Goal: Transaction & Acquisition: Purchase product/service

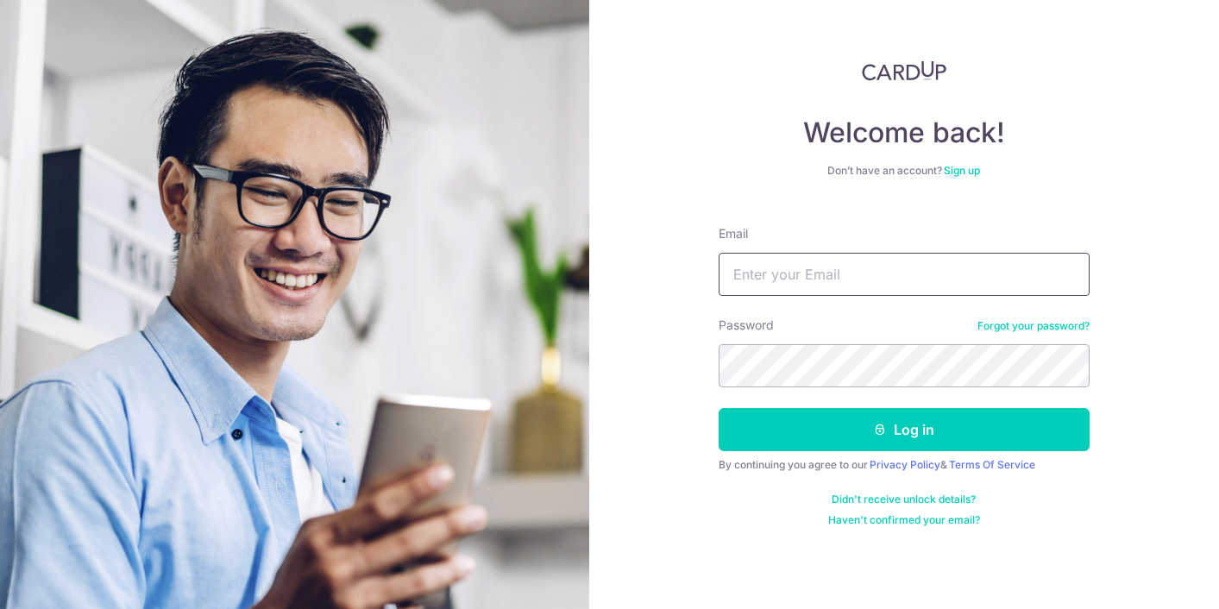
click at [753, 270] on input "Email" at bounding box center [903, 274] width 371 height 43
type input "[EMAIL_ADDRESS][DOMAIN_NAME]"
click at [718, 408] on button "Log in" at bounding box center [903, 429] width 371 height 43
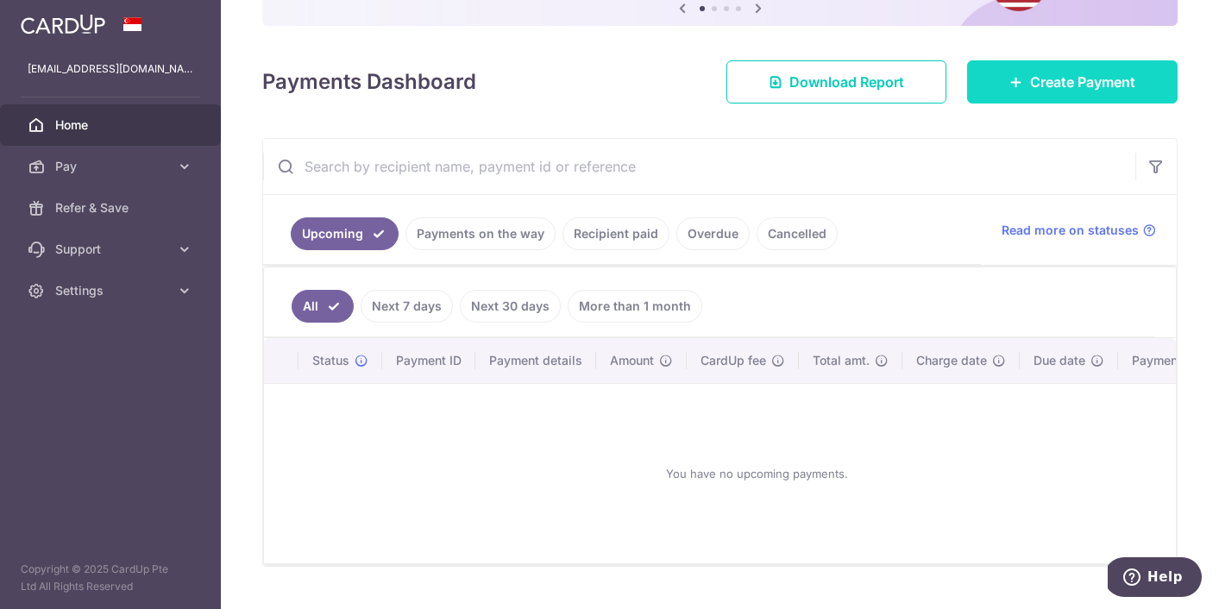
scroll to position [198, 0]
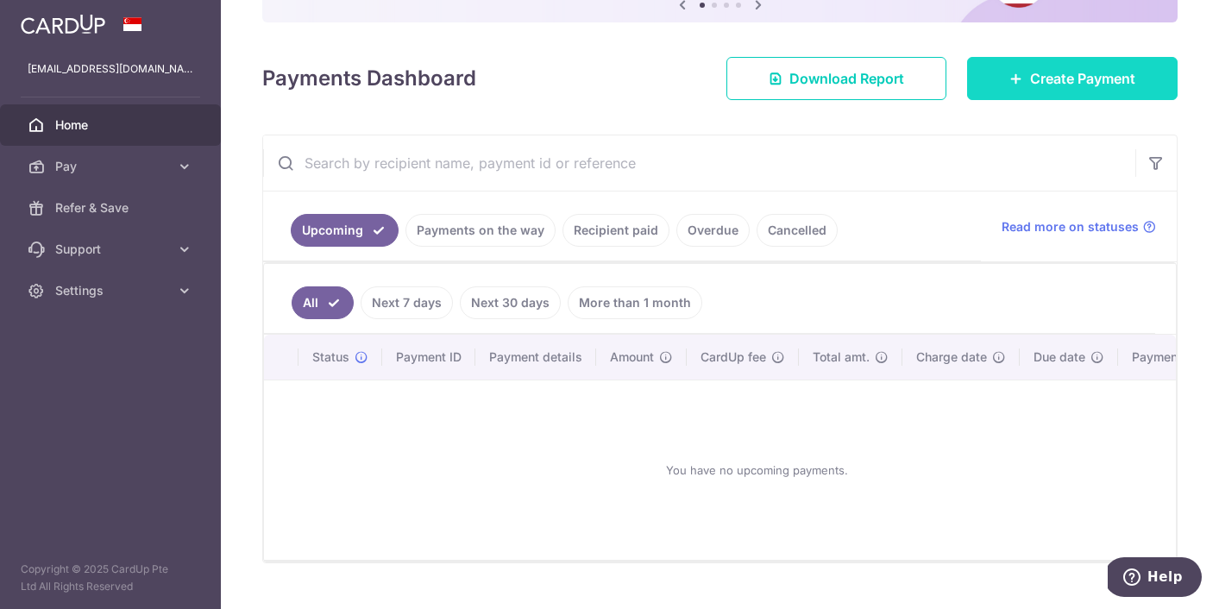
click at [1005, 85] on link "Create Payment" at bounding box center [1072, 78] width 210 height 43
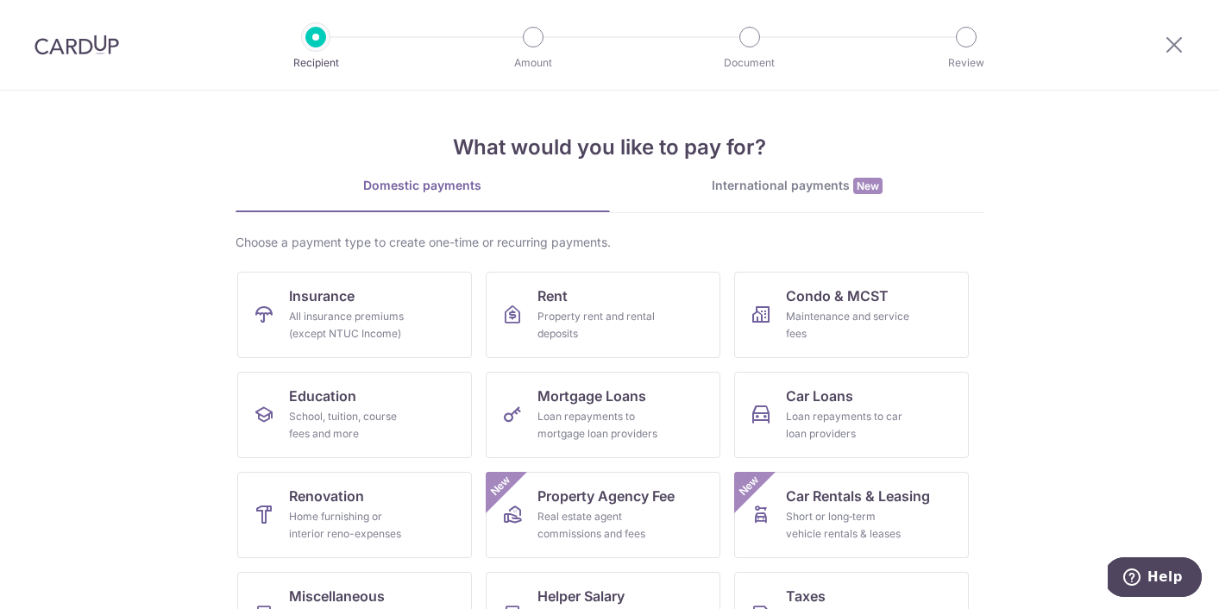
scroll to position [163, 0]
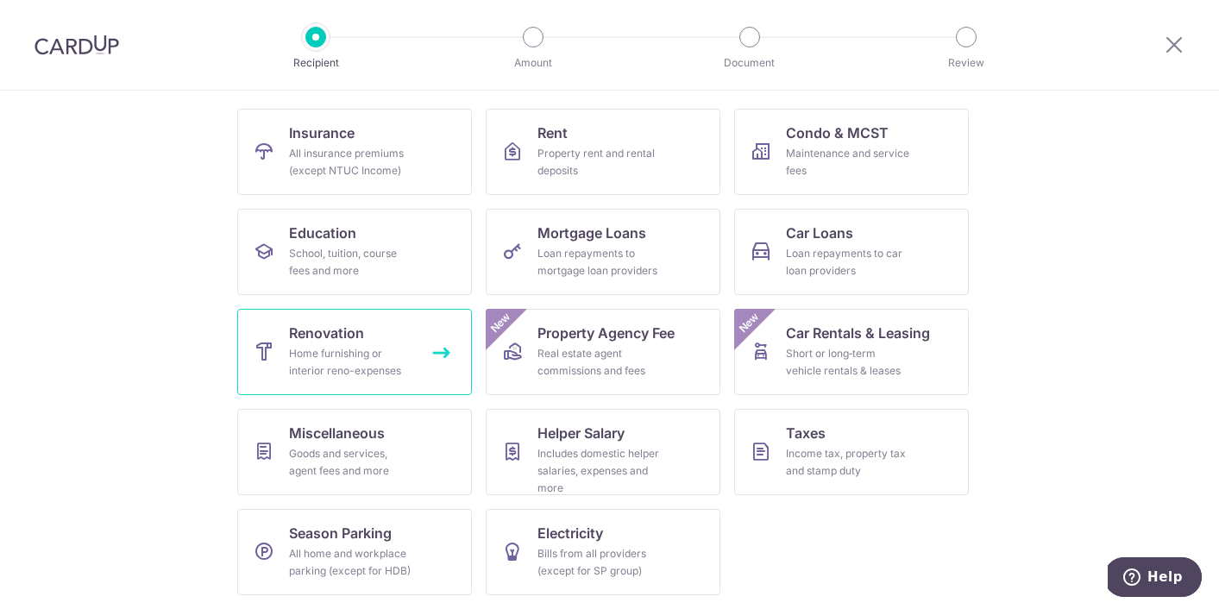
click at [329, 347] on div "Home furnishing or interior reno-expenses" at bounding box center [351, 362] width 124 height 34
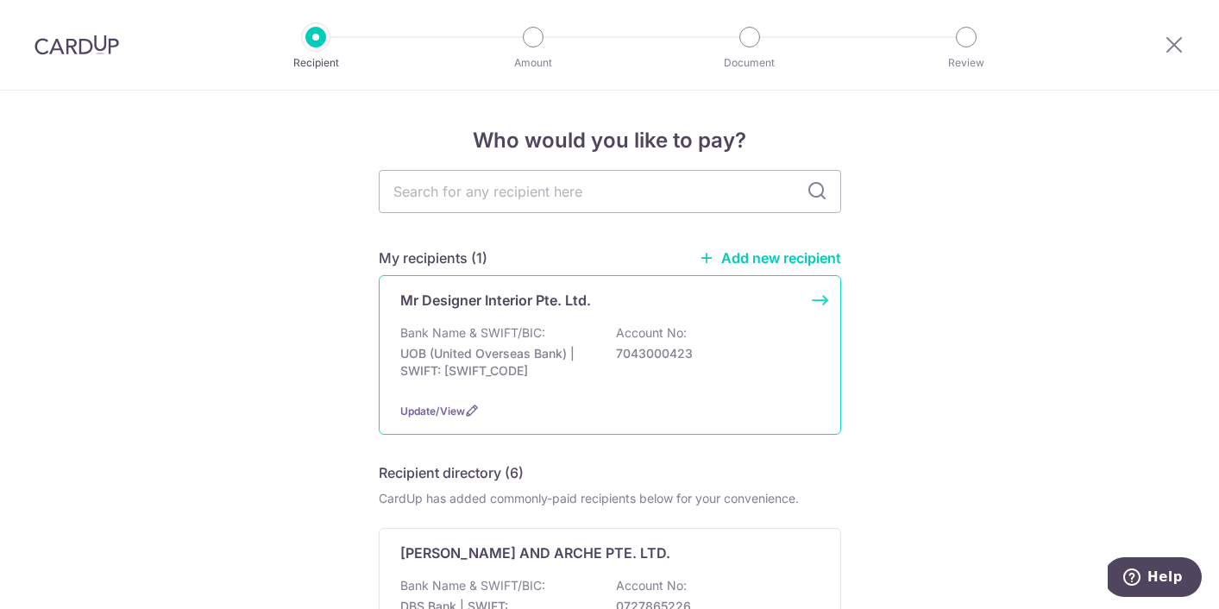
click at [471, 327] on p "Bank Name & SWIFT/BIC:" at bounding box center [472, 332] width 145 height 17
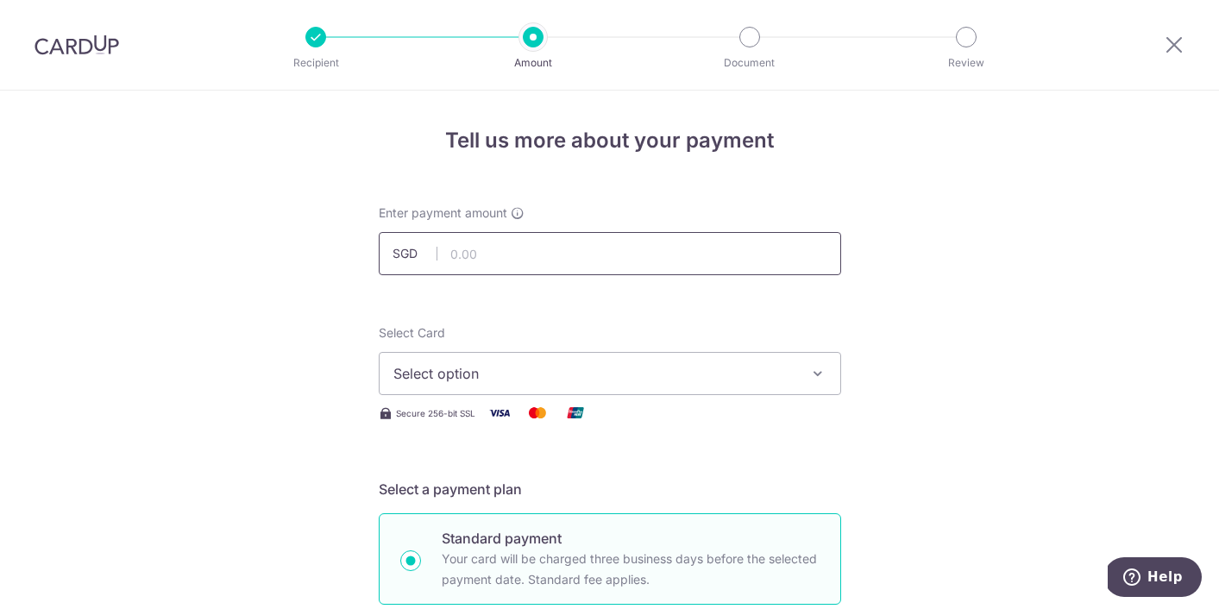
click at [501, 266] on input "text" at bounding box center [610, 253] width 462 height 43
type input "8,122.00"
click at [767, 379] on span "Select option" at bounding box center [594, 373] width 402 height 21
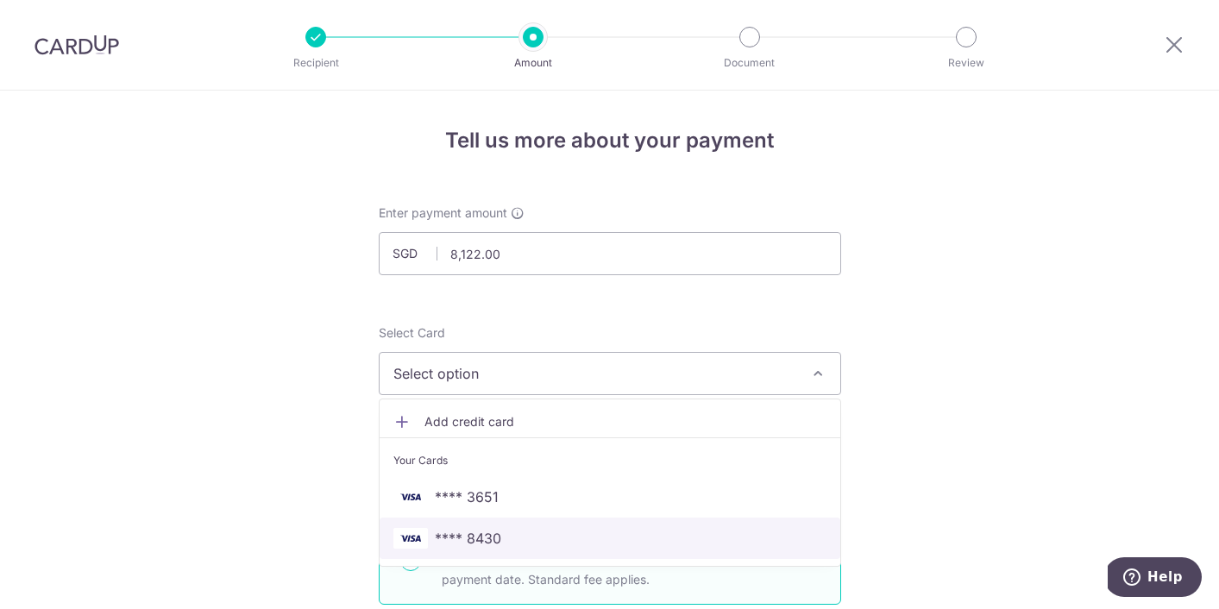
click at [505, 535] on span "**** 8430" at bounding box center [609, 538] width 433 height 21
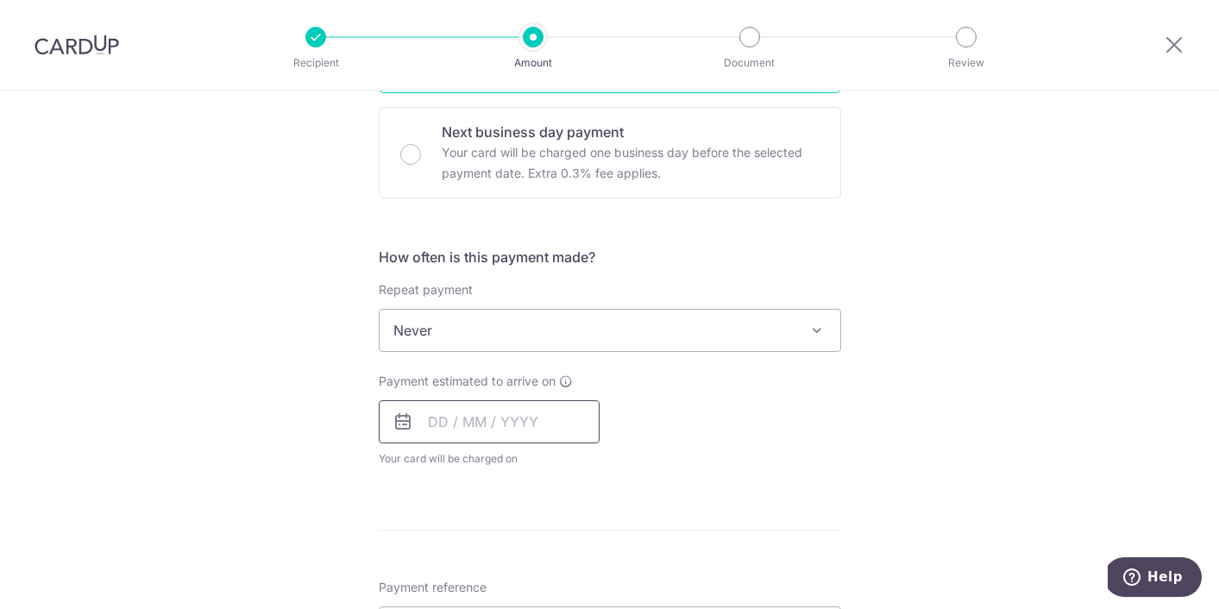
scroll to position [531, 0]
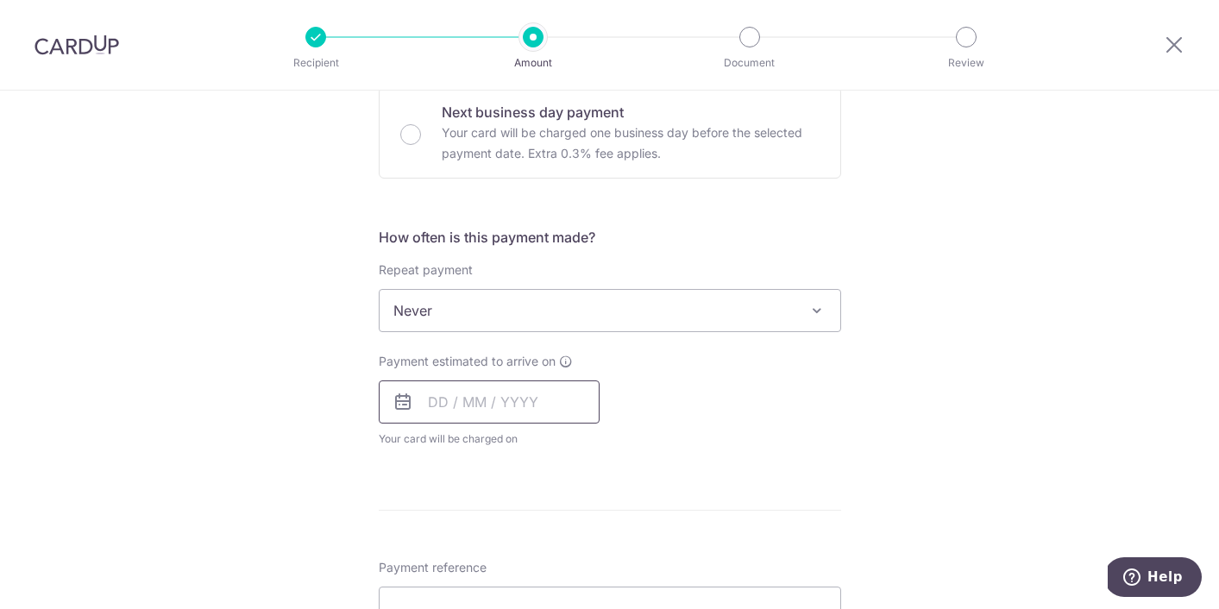
click at [507, 402] on input "text" at bounding box center [489, 401] width 221 height 43
click at [586, 554] on link "10" at bounding box center [587, 559] width 28 height 28
type input "[DATE]"
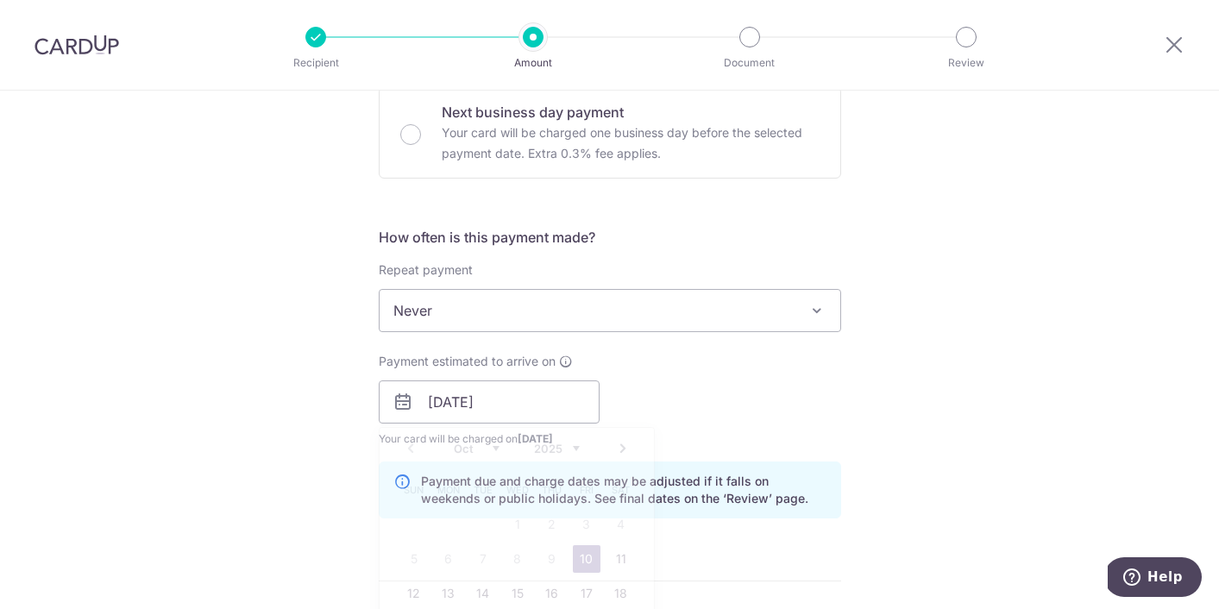
click at [815, 460] on div "How often is this payment made? Repeat payment Never Every week Every month Eve…" at bounding box center [610, 379] width 462 height 305
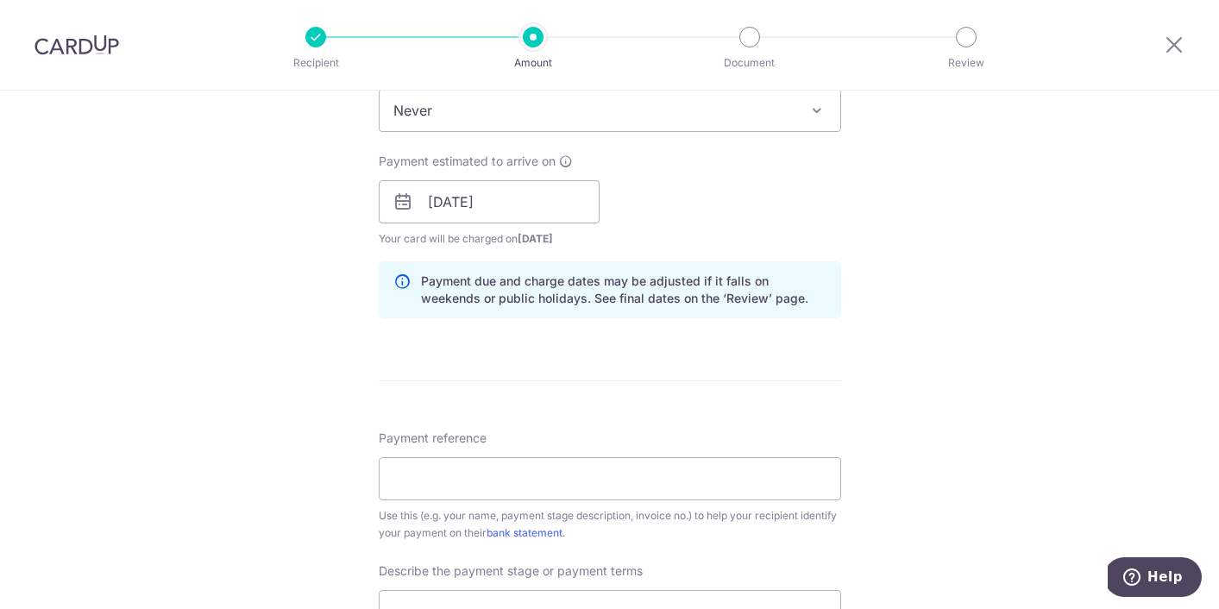
scroll to position [761, 0]
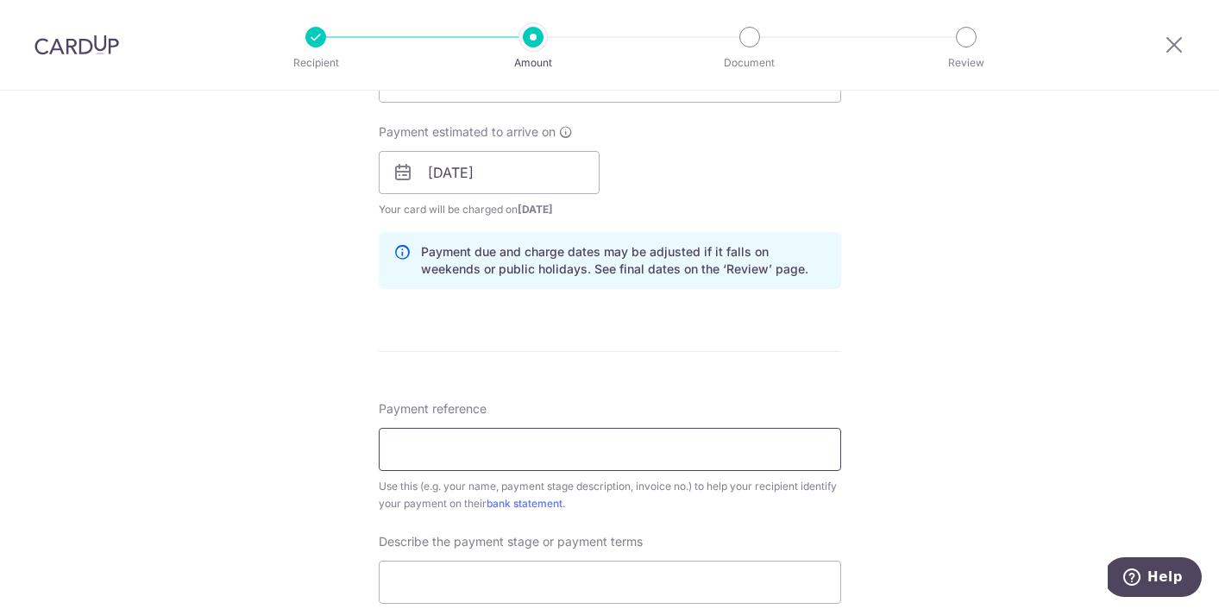
click at [627, 458] on input "Payment reference" at bounding box center [610, 449] width 462 height 43
type input "Lionel & Felicia"
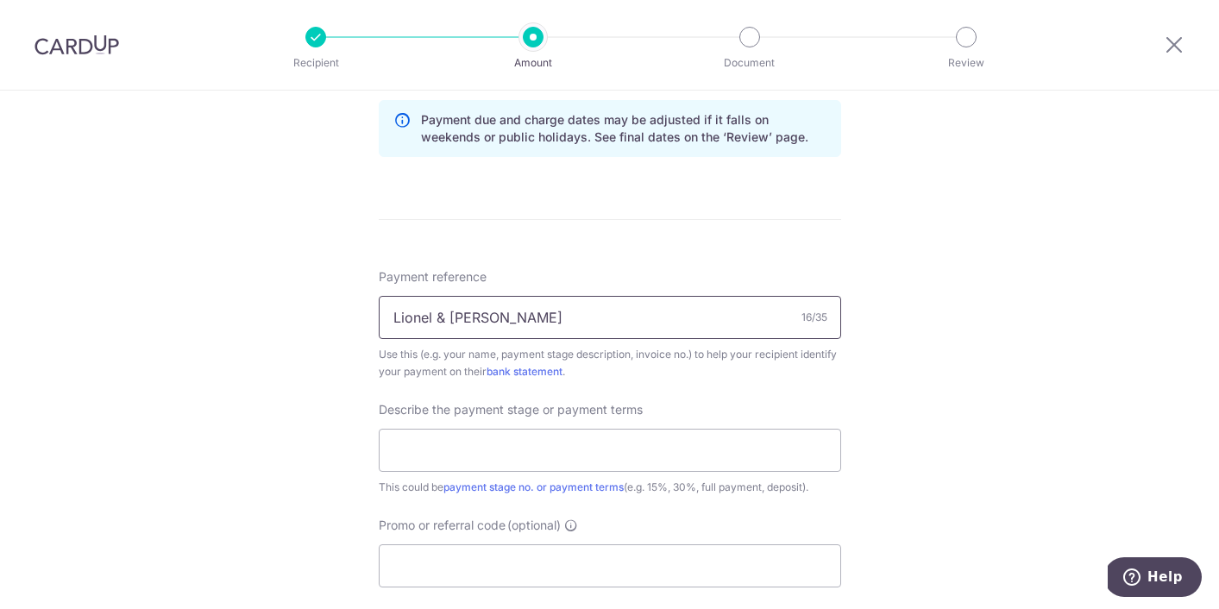
scroll to position [915, 0]
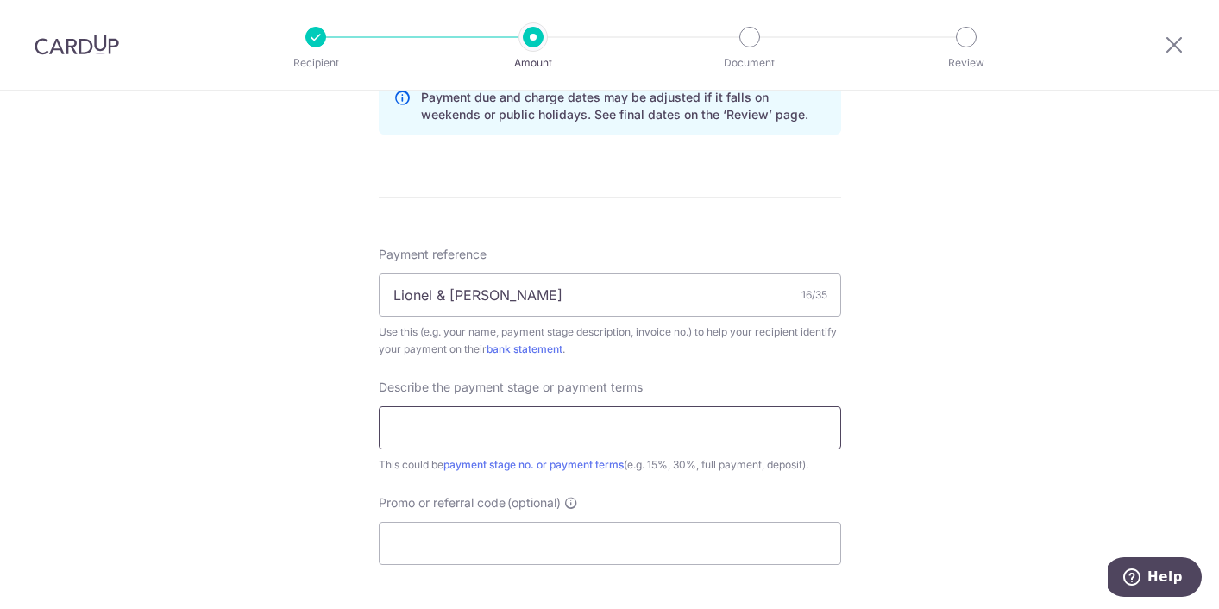
click at [602, 423] on input "text" at bounding box center [610, 427] width 462 height 43
click at [550, 437] on input "text" at bounding box center [610, 427] width 462 height 43
type input "VO and final 5%"
click at [453, 560] on input "Promo or referral code (optional)" at bounding box center [610, 543] width 462 height 43
paste input "OFF225"
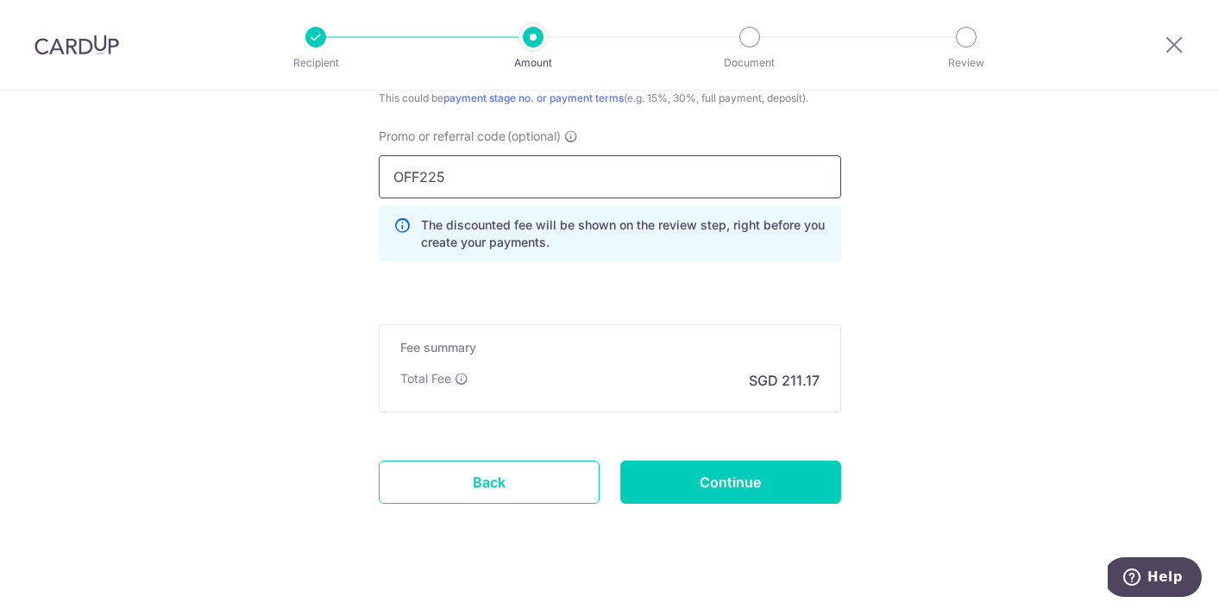
scroll to position [1285, 0]
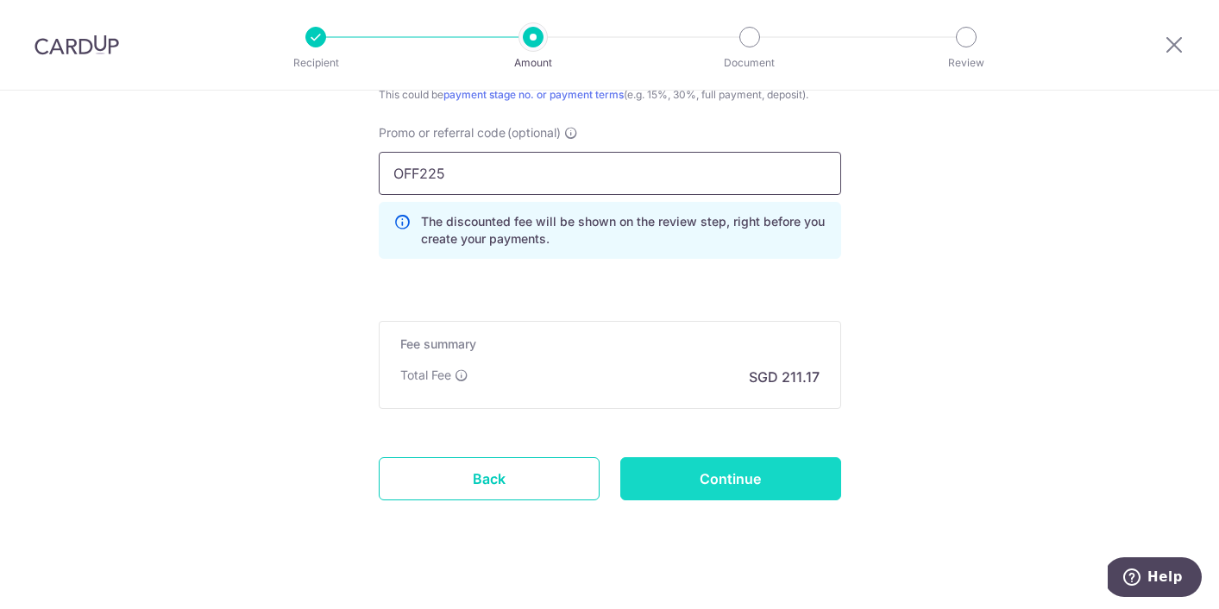
type input "OFF225"
click at [724, 483] on input "Continue" at bounding box center [730, 478] width 221 height 43
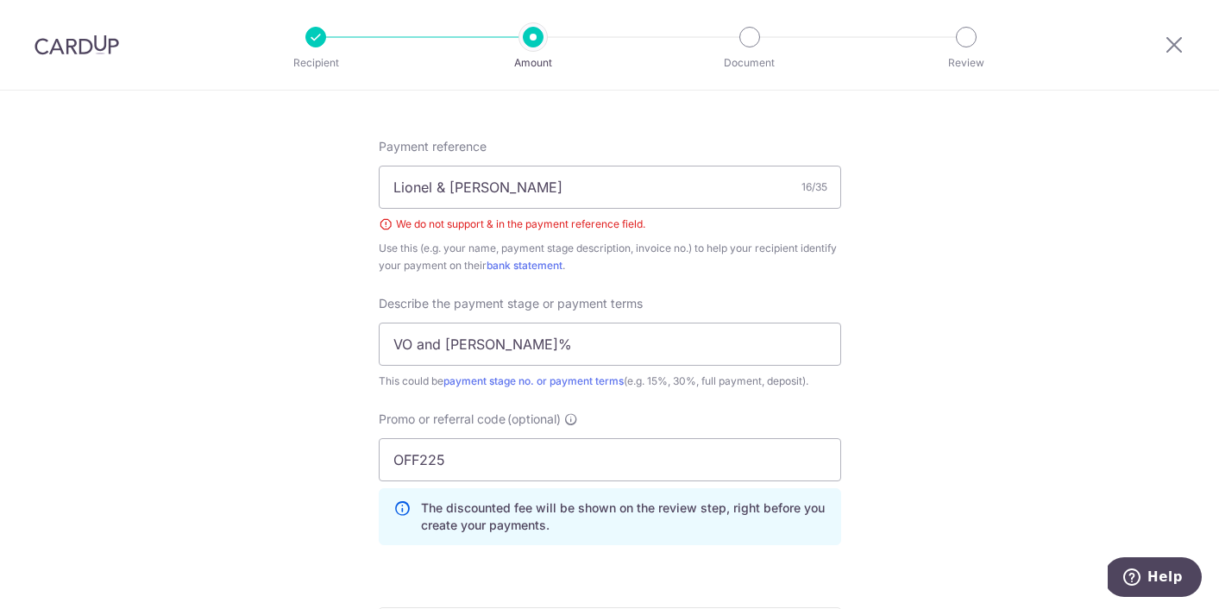
scroll to position [999, 0]
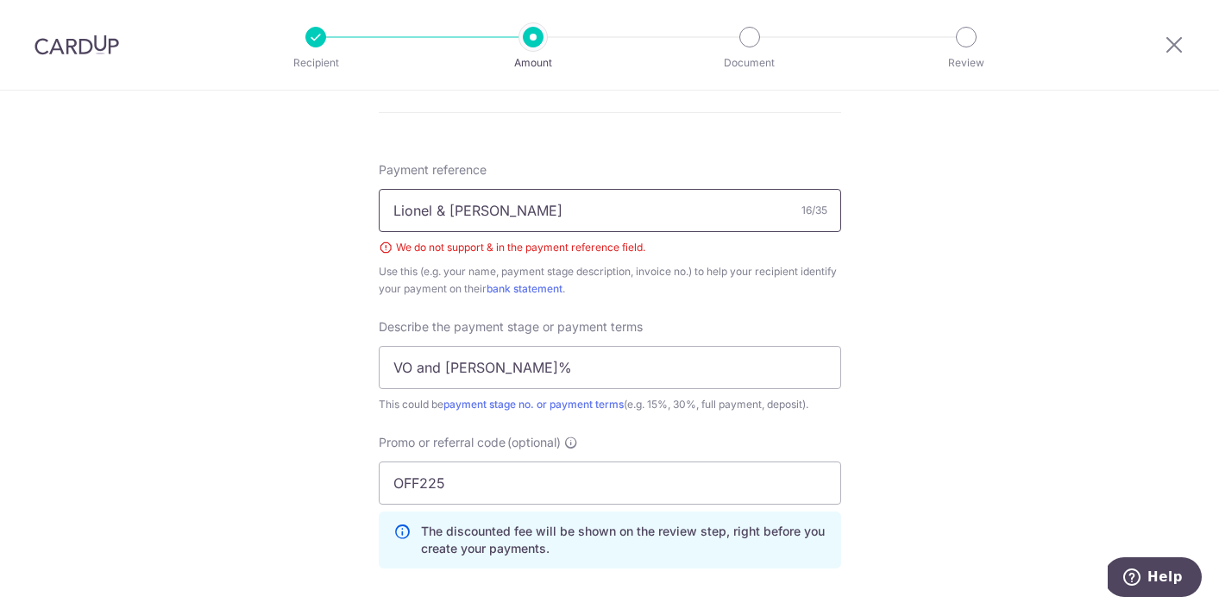
click at [449, 200] on input "Lionel & Felicia" at bounding box center [610, 210] width 462 height 43
drag, startPoint x: 448, startPoint y: 208, endPoint x: 461, endPoint y: 179, distance: 32.0
click at [448, 208] on input "Lionel & Felicia" at bounding box center [610, 210] width 462 height 43
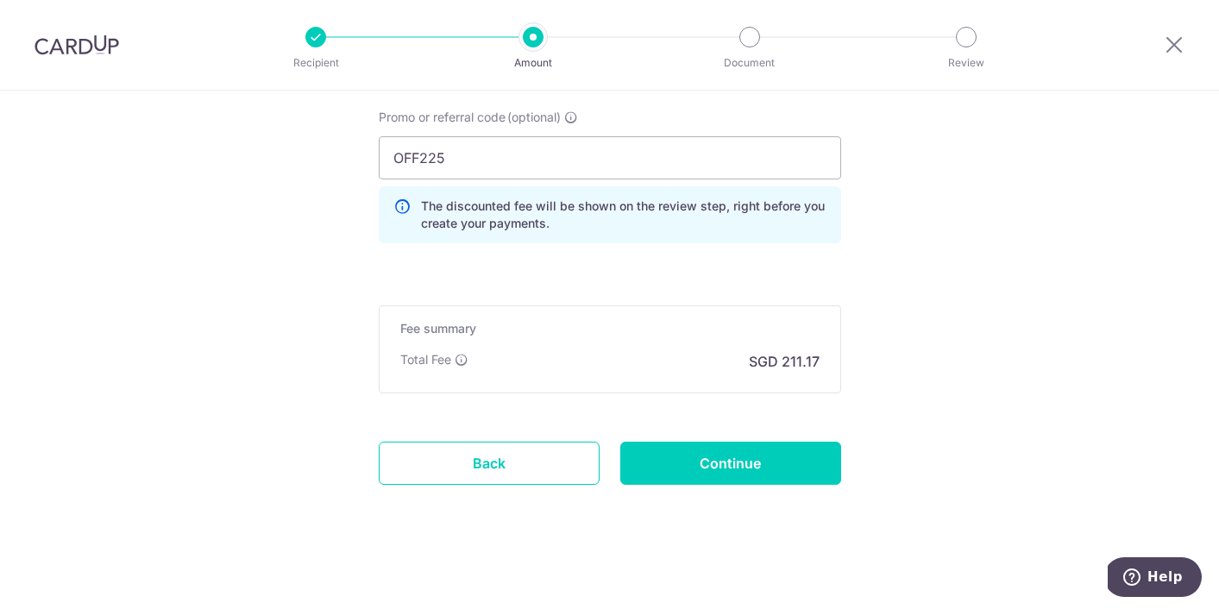
scroll to position [1330, 0]
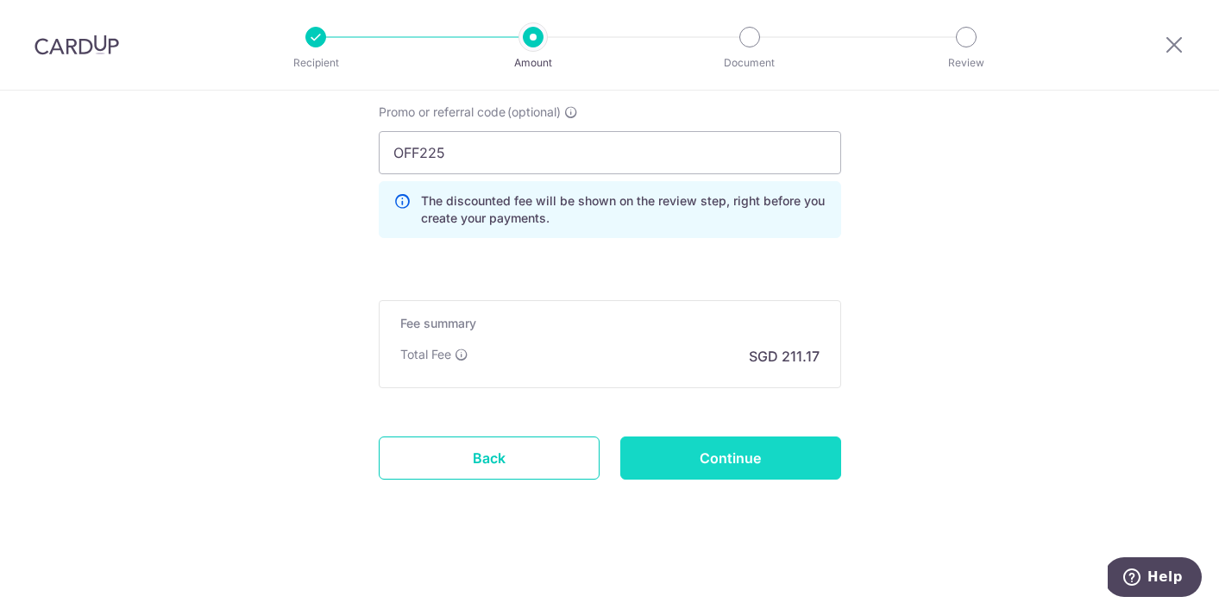
type input "Lionel Felicia"
click at [764, 454] on input "Continue" at bounding box center [730, 457] width 221 height 43
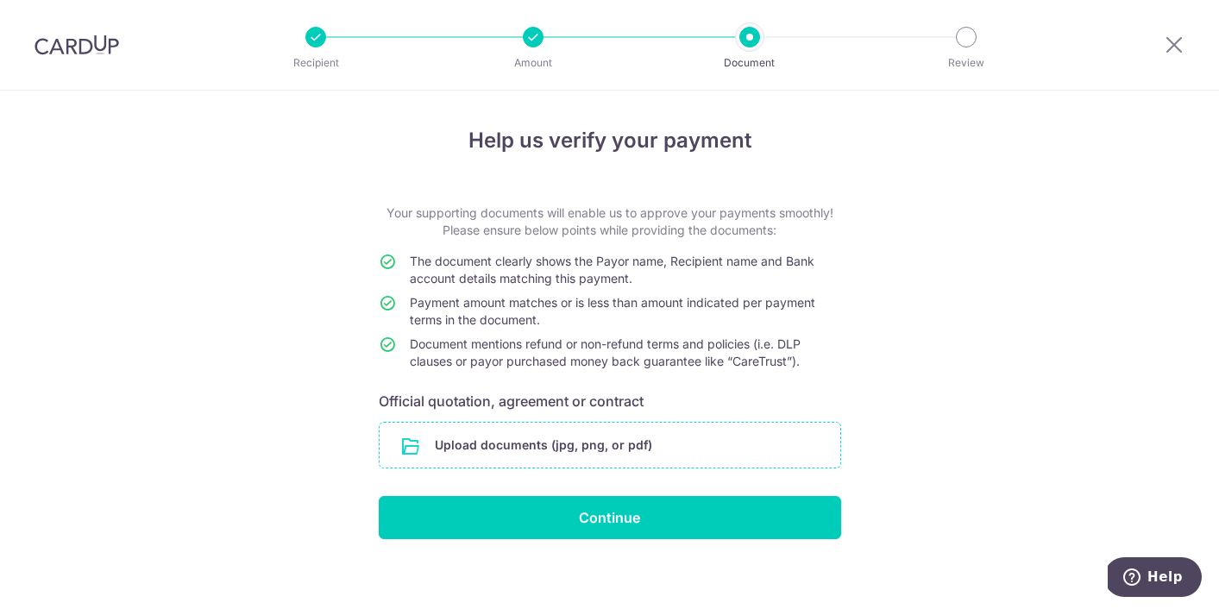
click at [617, 443] on input "file" at bounding box center [609, 445] width 461 height 45
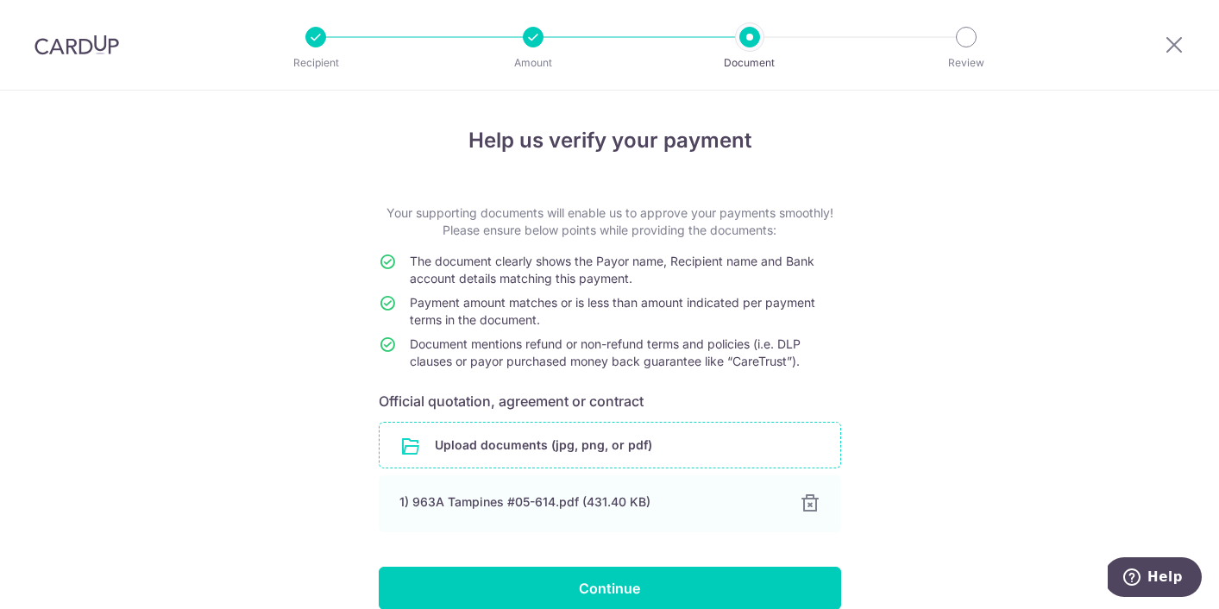
scroll to position [82, 0]
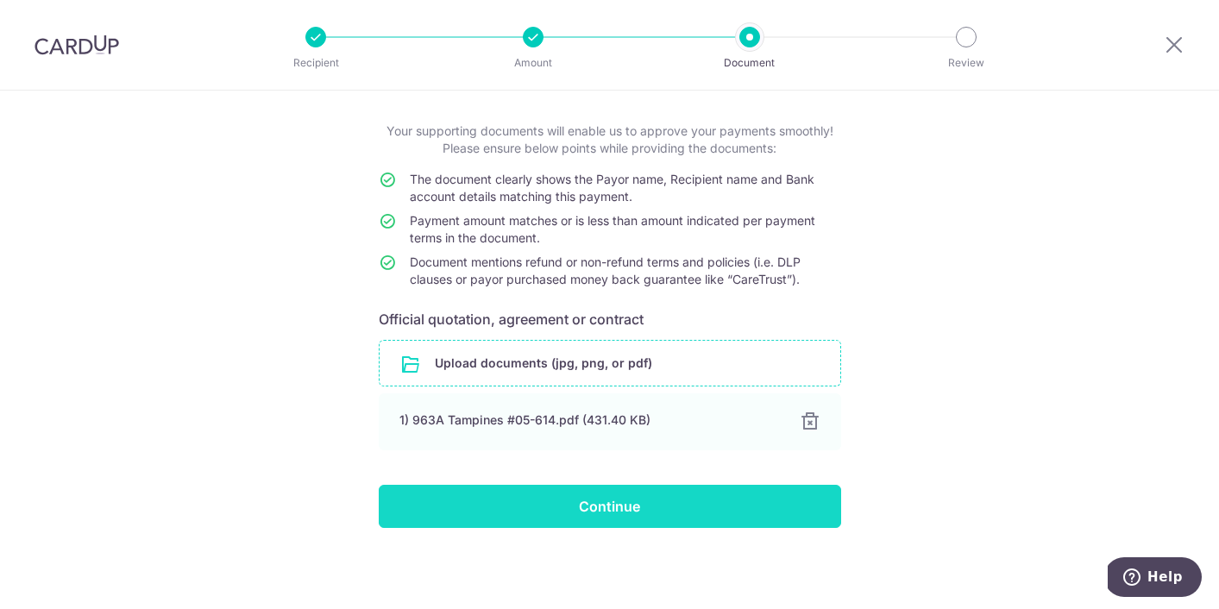
click at [657, 500] on input "Continue" at bounding box center [610, 506] width 462 height 43
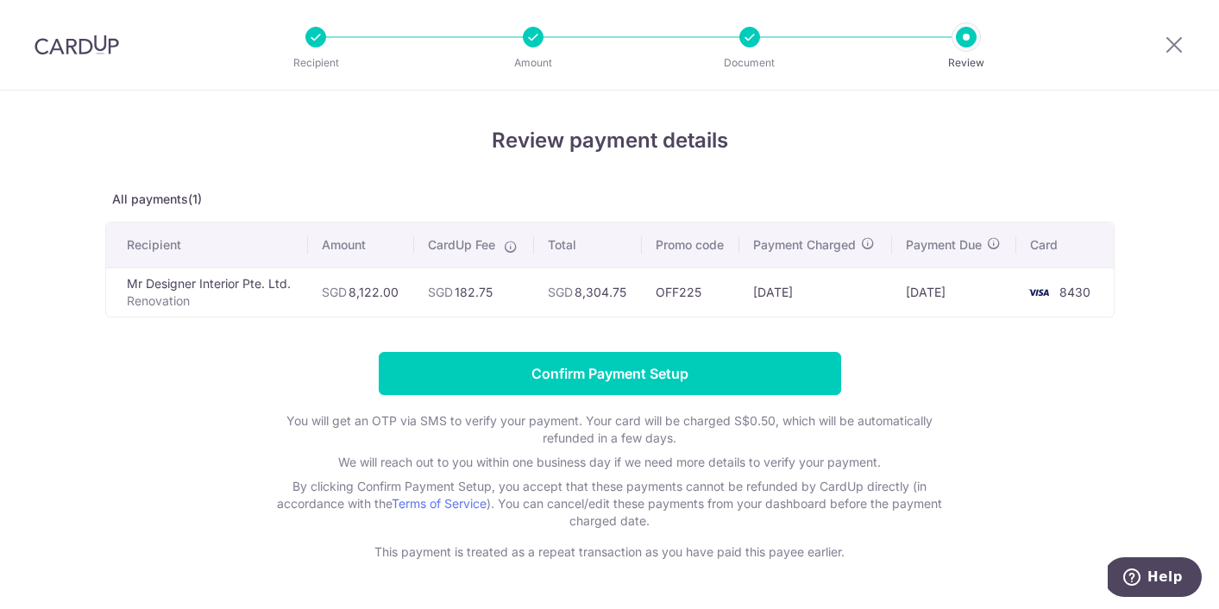
drag, startPoint x: 630, startPoint y: 291, endPoint x: 547, endPoint y: 294, distance: 83.7
click at [547, 294] on td "SGD 8,304.75" at bounding box center [588, 291] width 108 height 49
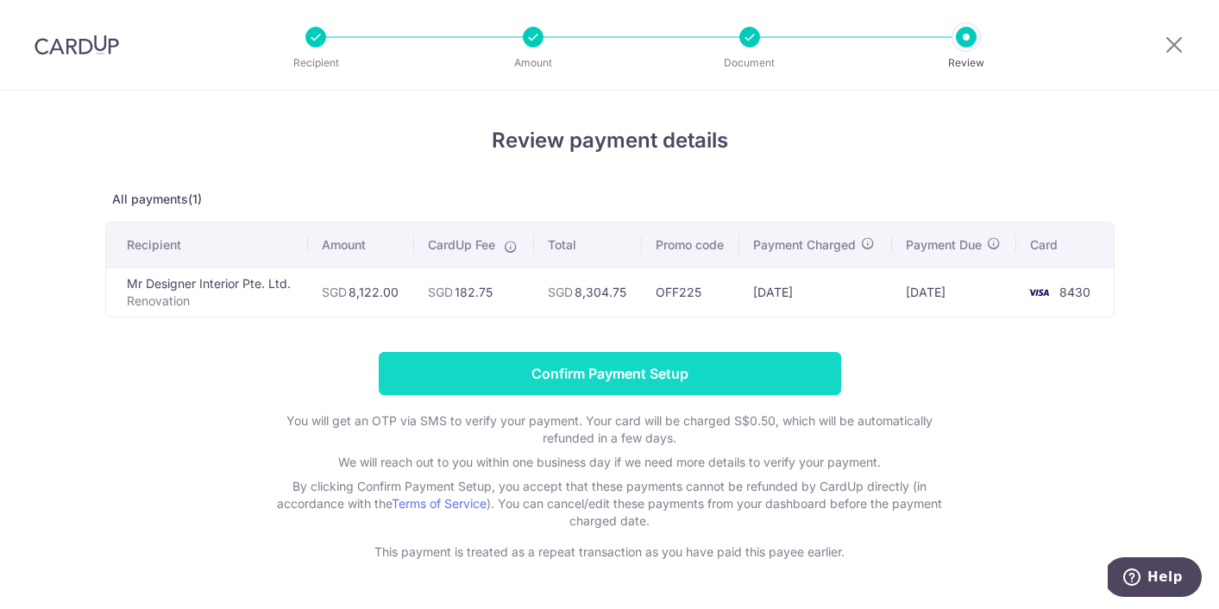
click at [632, 384] on input "Confirm Payment Setup" at bounding box center [610, 373] width 462 height 43
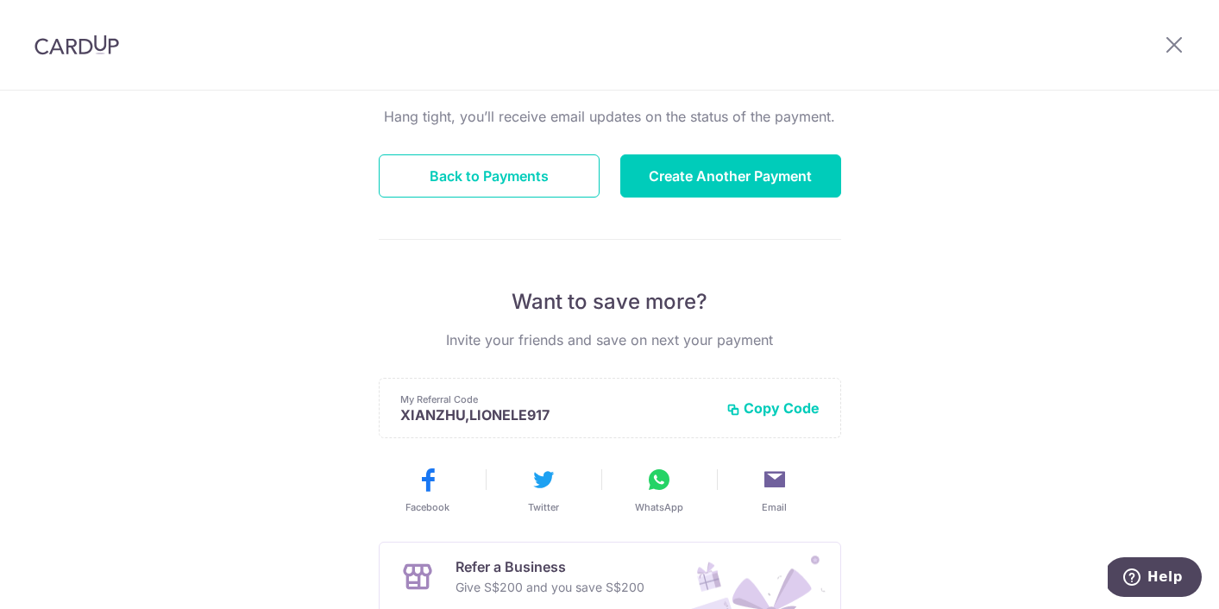
scroll to position [167, 0]
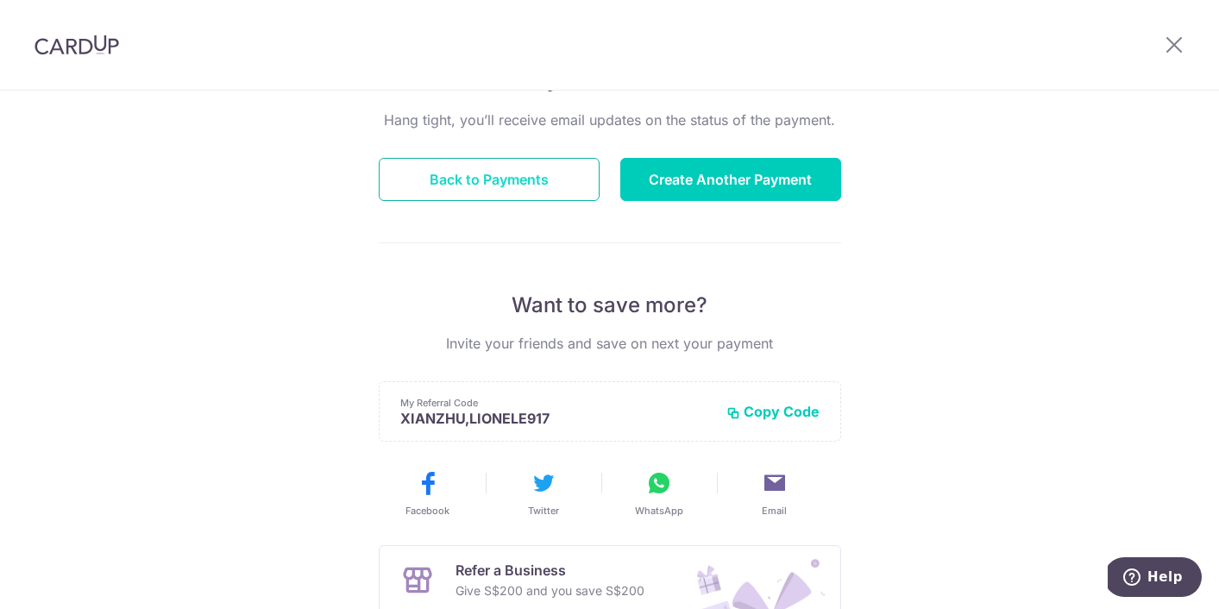
click at [491, 193] on button "Back to Payments" at bounding box center [489, 179] width 221 height 43
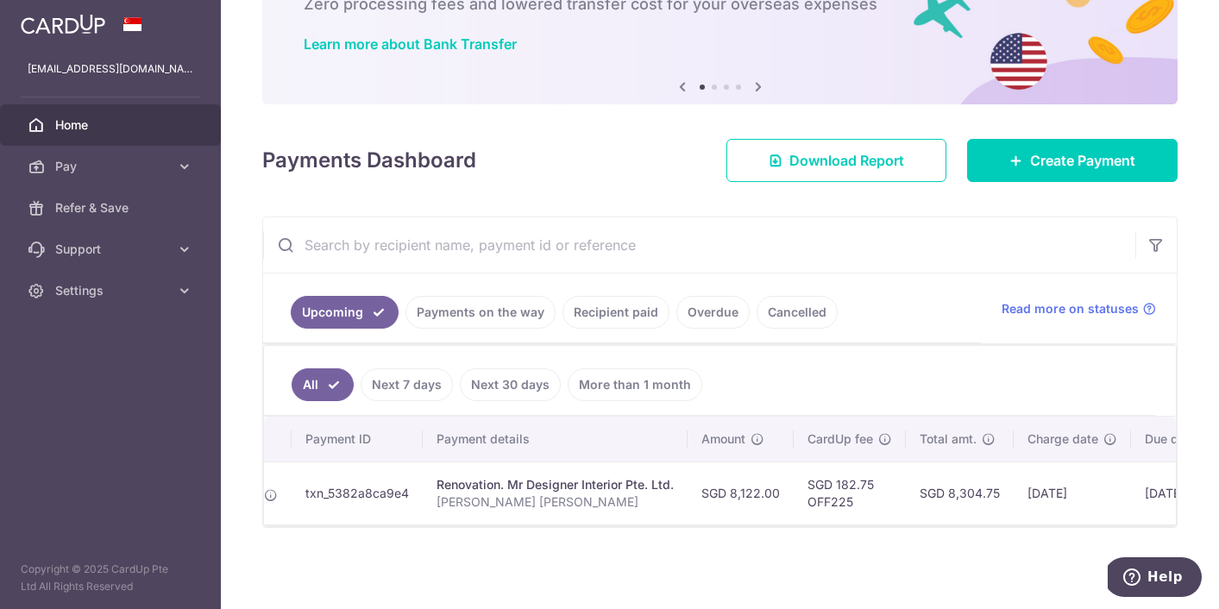
scroll to position [0, 291]
